Goal: Task Accomplishment & Management: Complete application form

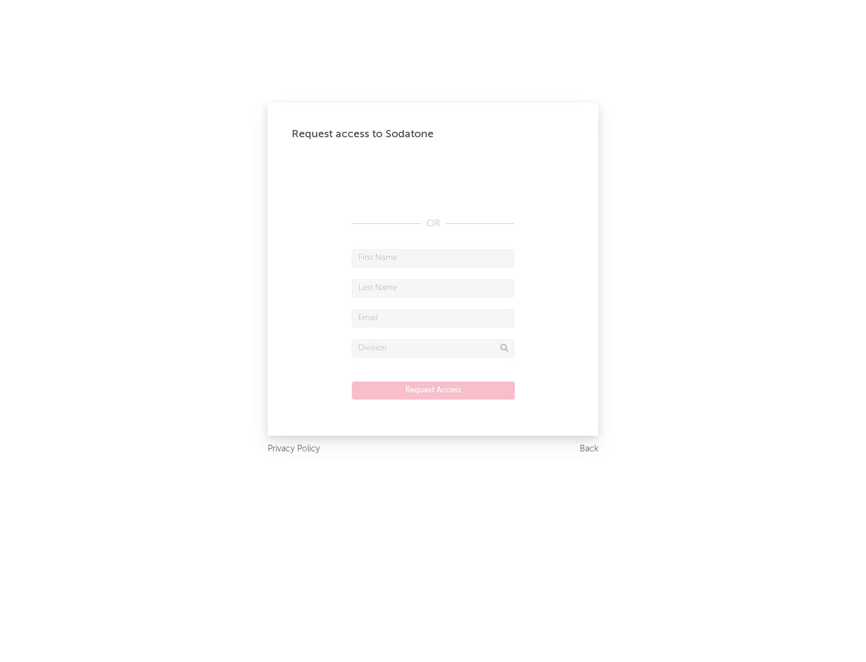
click at [433, 257] on input "text" at bounding box center [433, 258] width 162 height 18
type input "[PERSON_NAME]"
click at [433, 288] on input "text" at bounding box center [433, 288] width 162 height 18
type input "[PERSON_NAME]"
click at [433, 318] on input "text" at bounding box center [433, 318] width 162 height 18
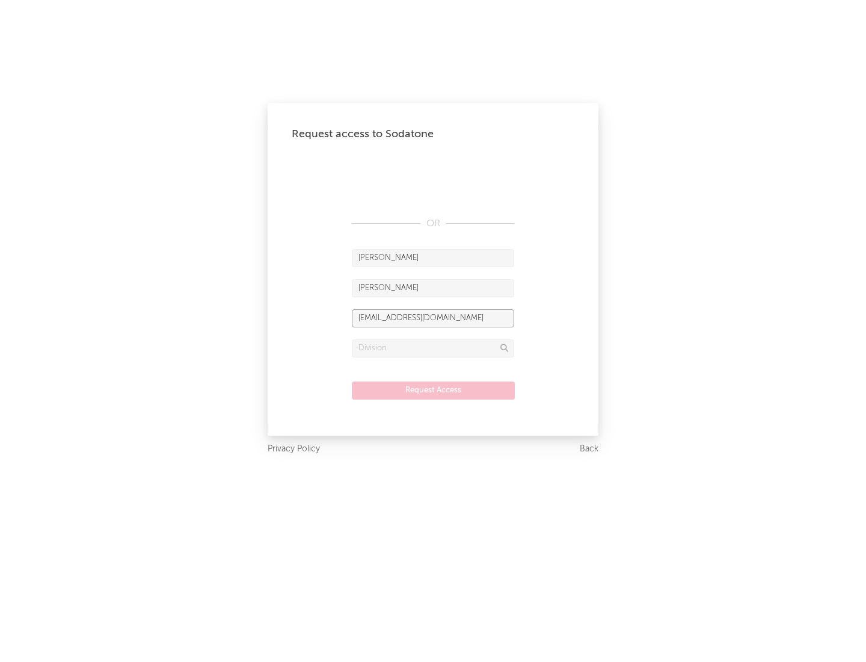
type input "[EMAIL_ADDRESS][DOMAIN_NAME]"
click at [433, 348] on input "text" at bounding box center [433, 348] width 162 height 18
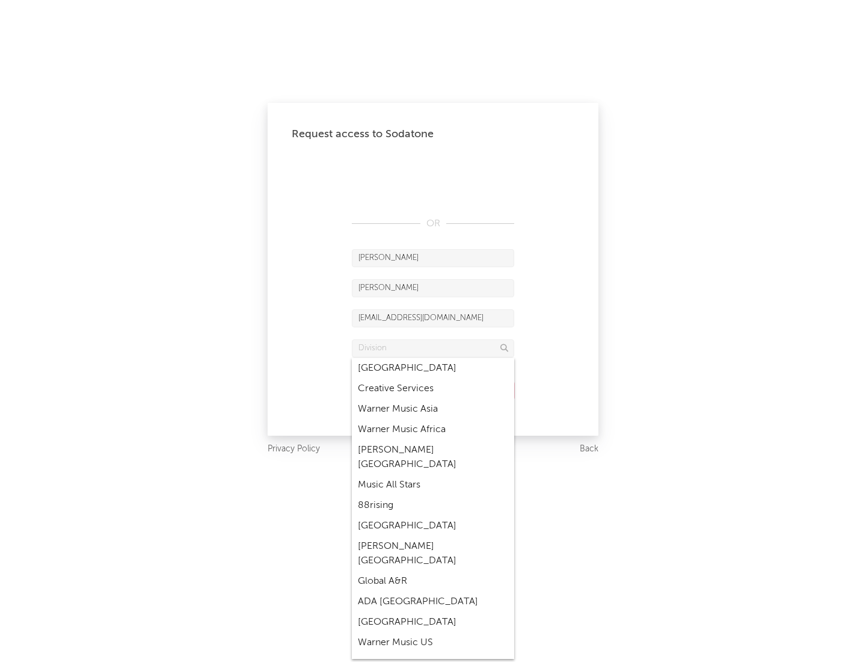
click at [433, 475] on div "Music All Stars" at bounding box center [433, 485] width 162 height 20
type input "Music All Stars"
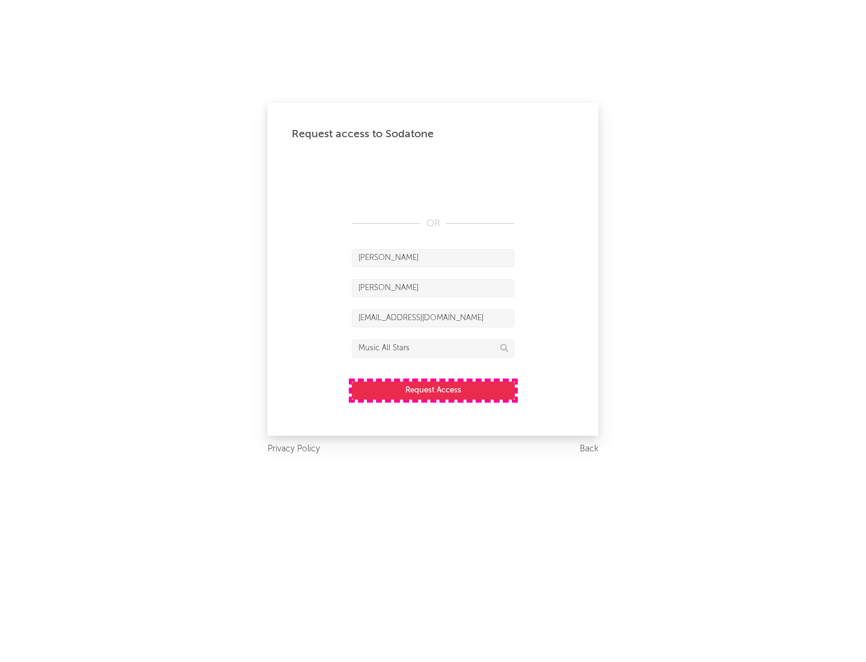
click at [433, 390] on button "Request Access" at bounding box center [433, 390] width 163 height 18
